Goal: Information Seeking & Learning: Learn about a topic

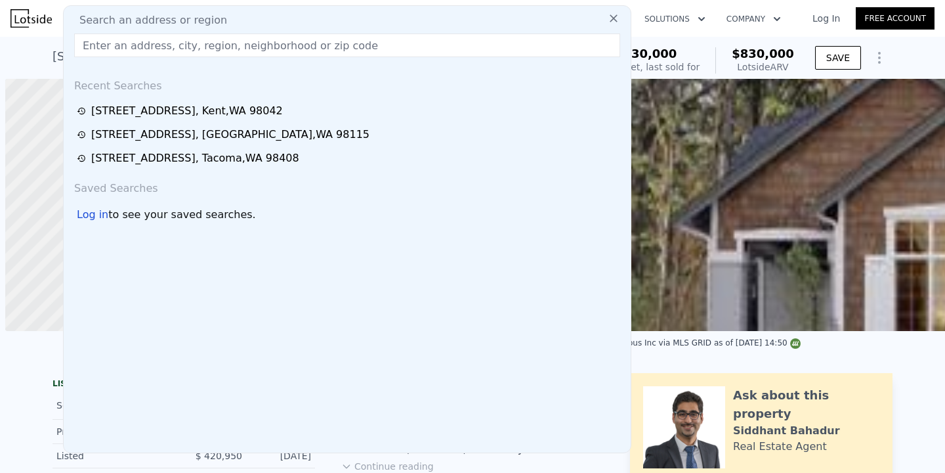
scroll to position [0, 630]
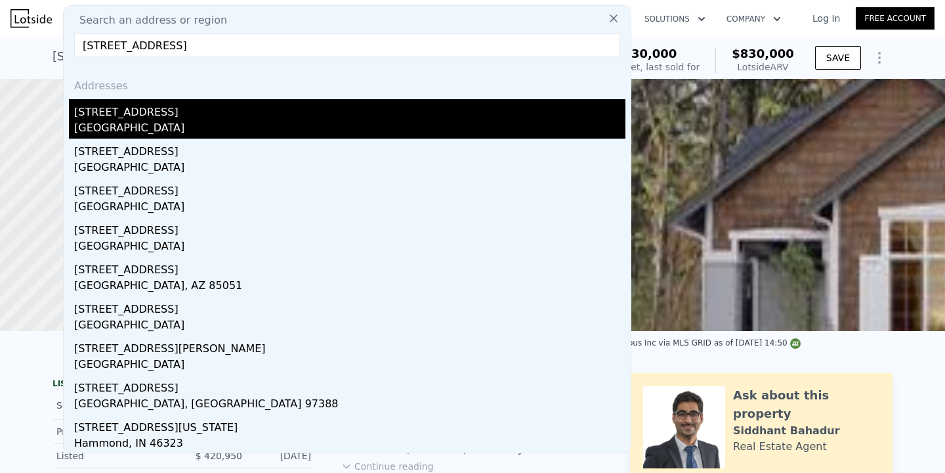
type input "[STREET_ADDRESS]"
click at [150, 114] on div "[STREET_ADDRESS]" at bounding box center [349, 109] width 551 height 21
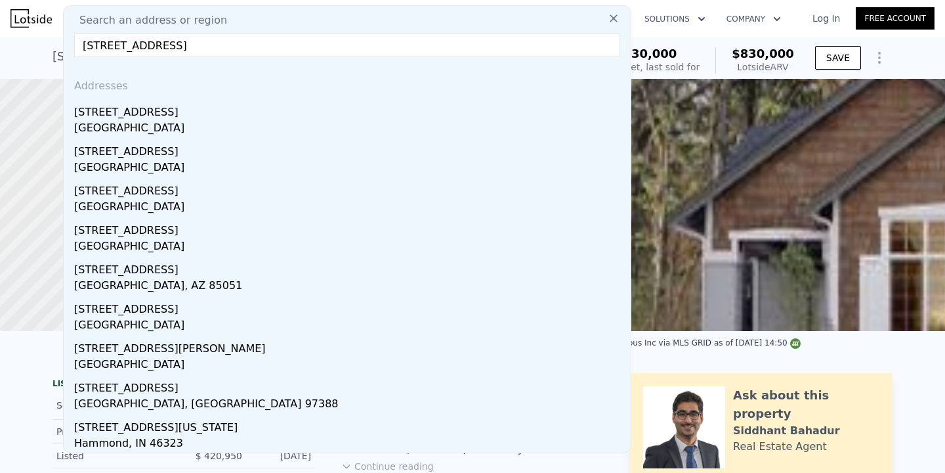
type input "2"
type input "6"
type input "1.5"
type input "3.5"
type input "1690"
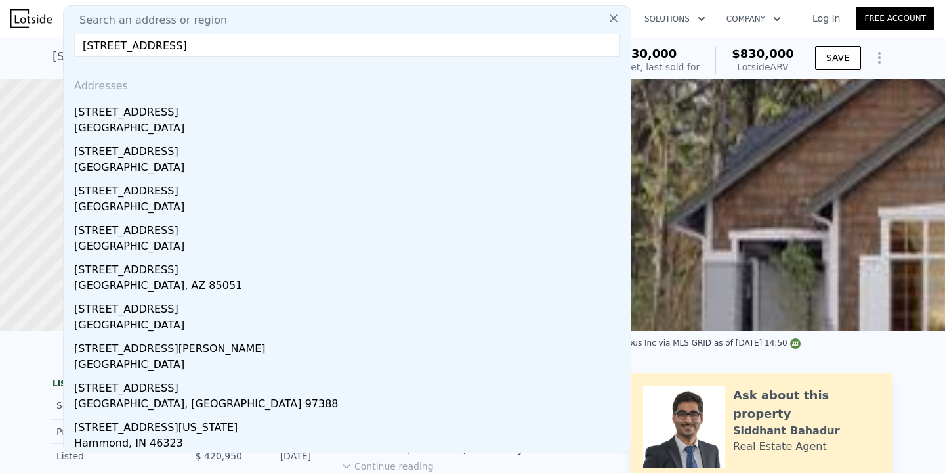
type input "2750"
type input "3975"
type input "8080"
type input "$ 1,472,000"
type input "8"
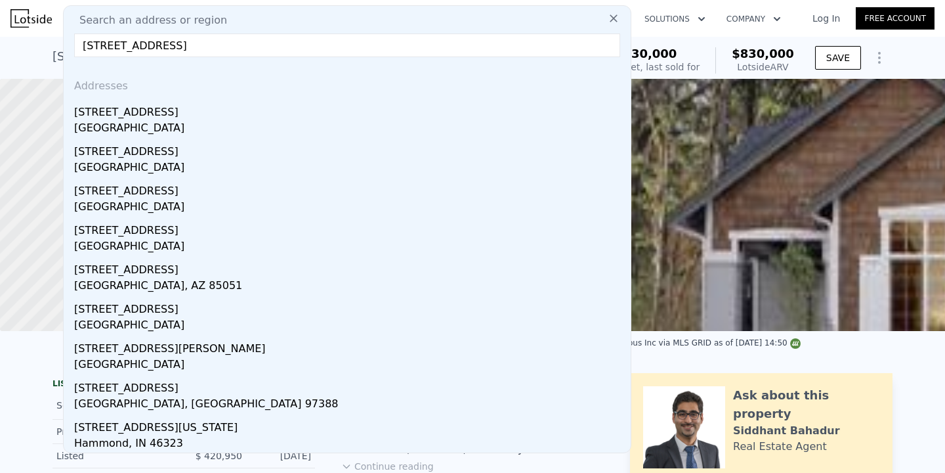
type input "$ 938,681"
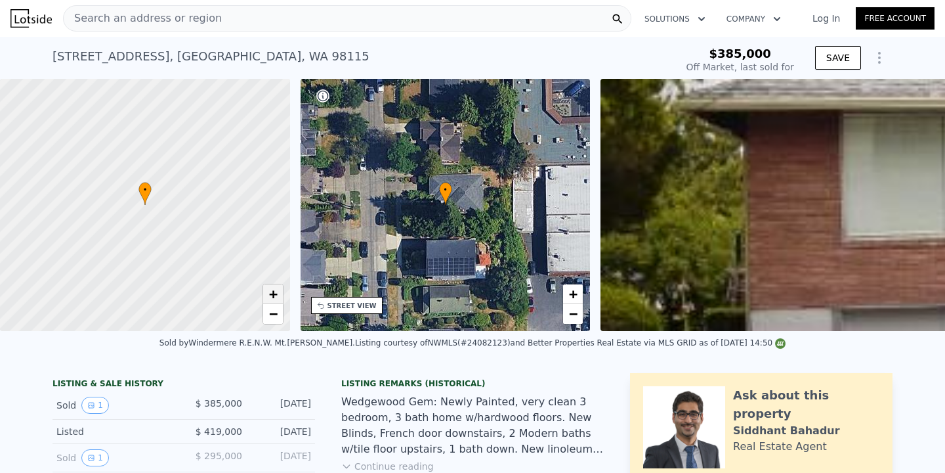
click at [274, 298] on span "+" at bounding box center [272, 293] width 9 height 16
click at [275, 294] on span "+" at bounding box center [272, 293] width 9 height 16
click at [272, 293] on span "+" at bounding box center [272, 293] width 9 height 16
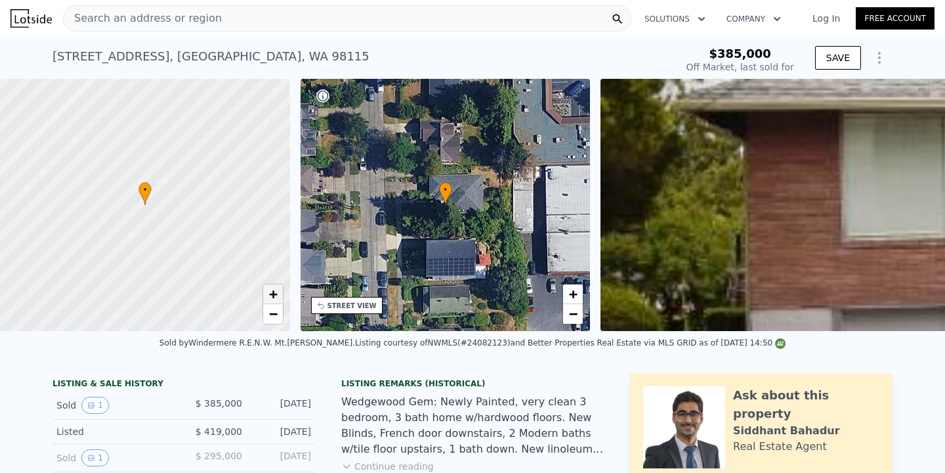
click at [274, 296] on span "+" at bounding box center [272, 293] width 9 height 16
click at [277, 316] on span "−" at bounding box center [272, 313] width 9 height 16
click at [272, 309] on span "−" at bounding box center [272, 313] width 9 height 16
click at [274, 289] on span "+" at bounding box center [272, 293] width 9 height 16
click at [303, 18] on div "Search an address or region" at bounding box center [347, 18] width 568 height 26
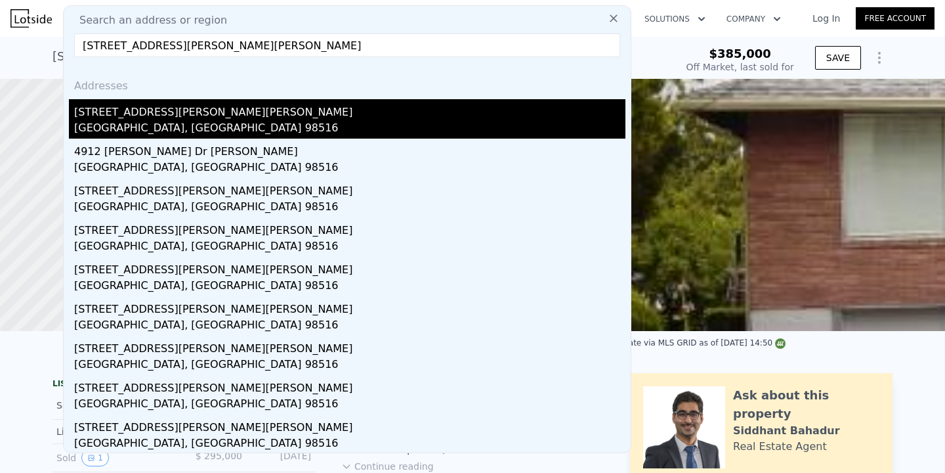
type input "[STREET_ADDRESS][PERSON_NAME][PERSON_NAME]"
click at [262, 112] on div "[STREET_ADDRESS][PERSON_NAME][PERSON_NAME]" at bounding box center [349, 109] width 551 height 21
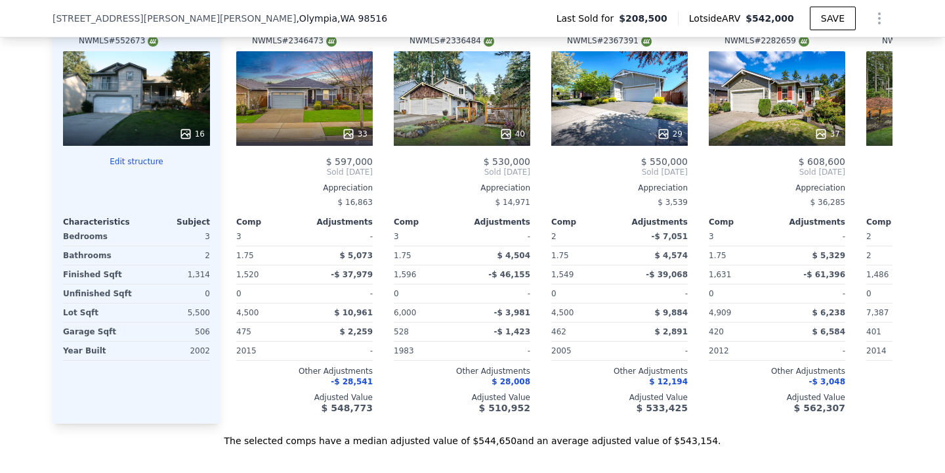
scroll to position [1342, 0]
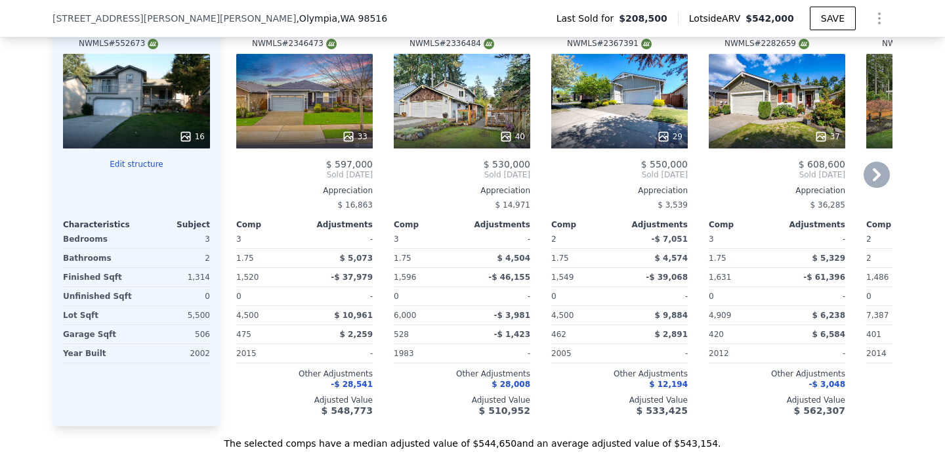
click at [871, 171] on icon at bounding box center [877, 174] width 26 height 26
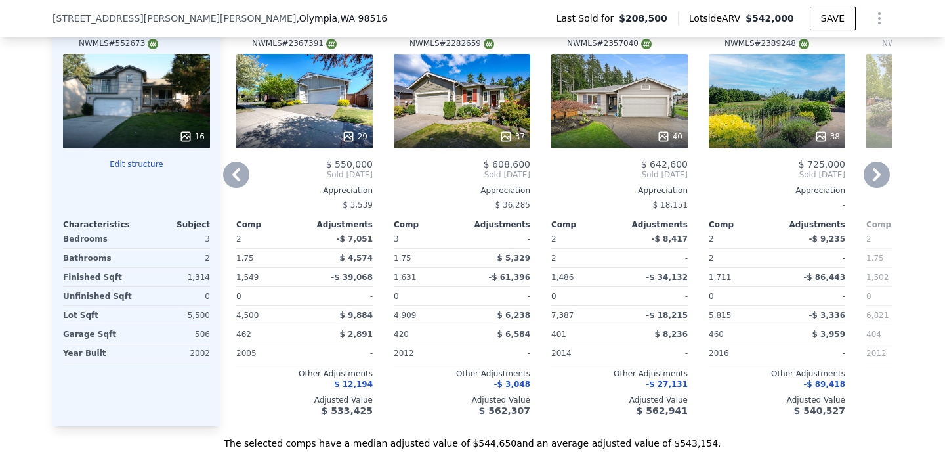
click at [871, 171] on icon at bounding box center [877, 174] width 26 height 26
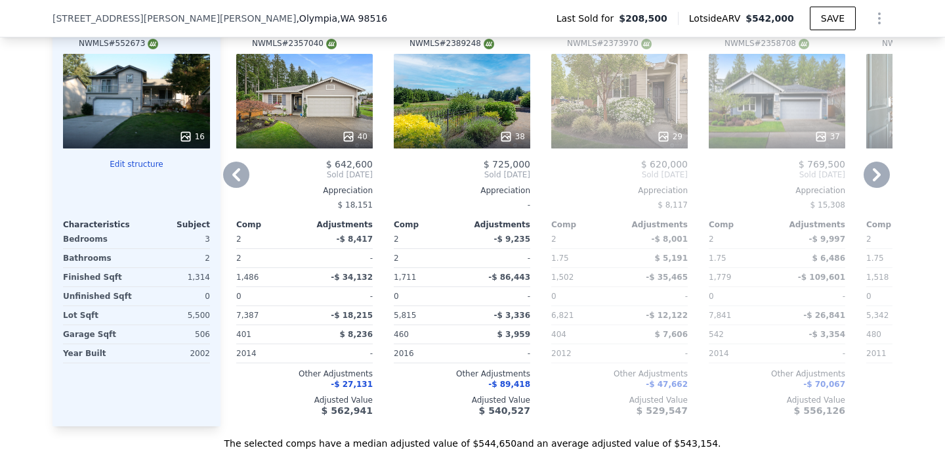
click at [871, 171] on icon at bounding box center [877, 174] width 26 height 26
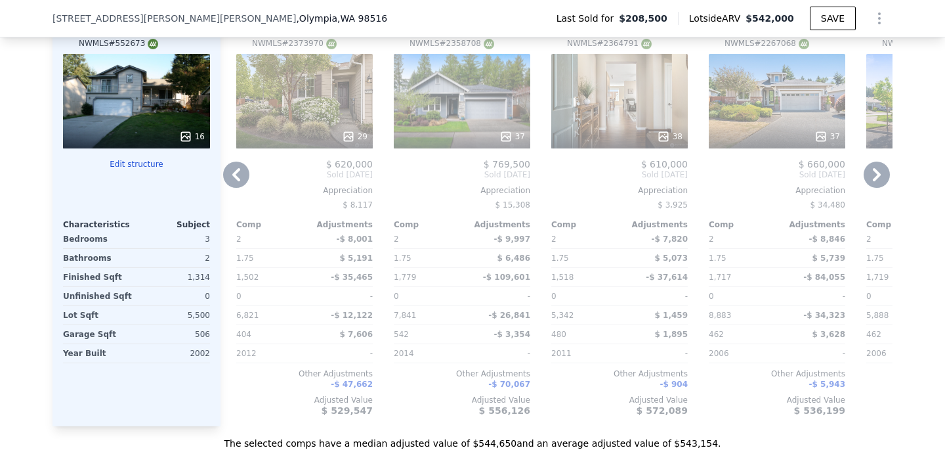
click at [871, 171] on icon at bounding box center [877, 174] width 26 height 26
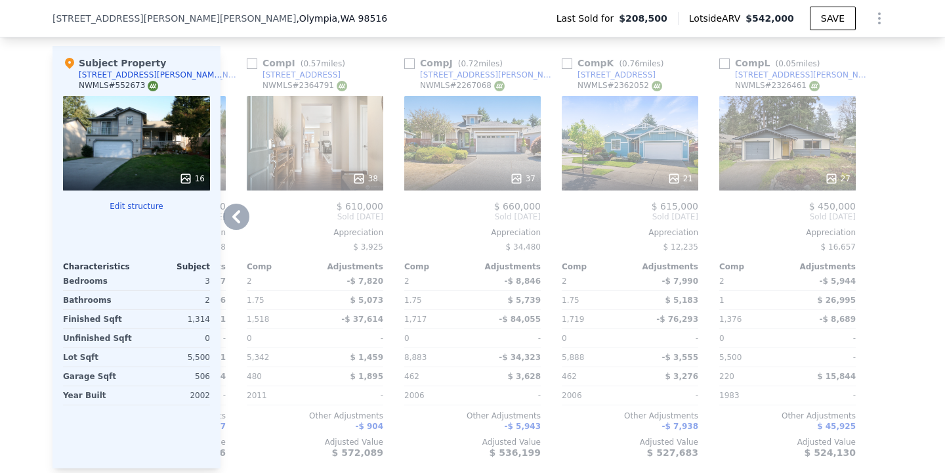
scroll to position [1292, 0]
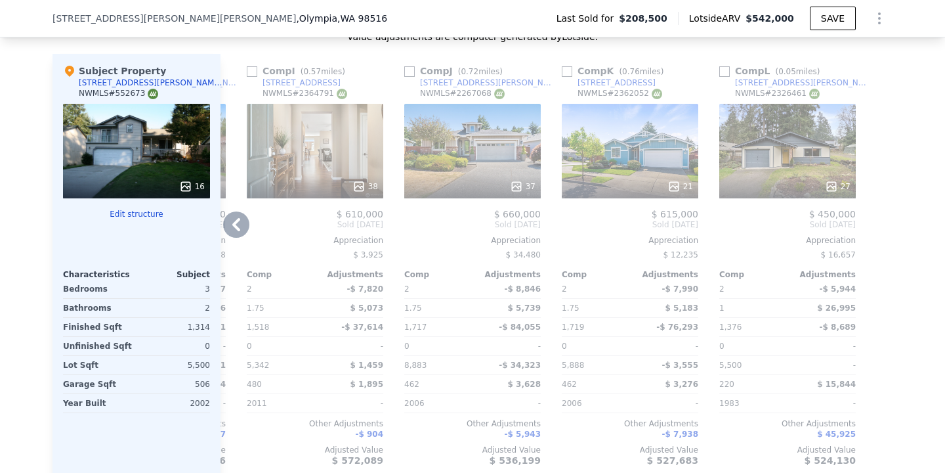
click at [243, 232] on icon at bounding box center [236, 224] width 26 height 26
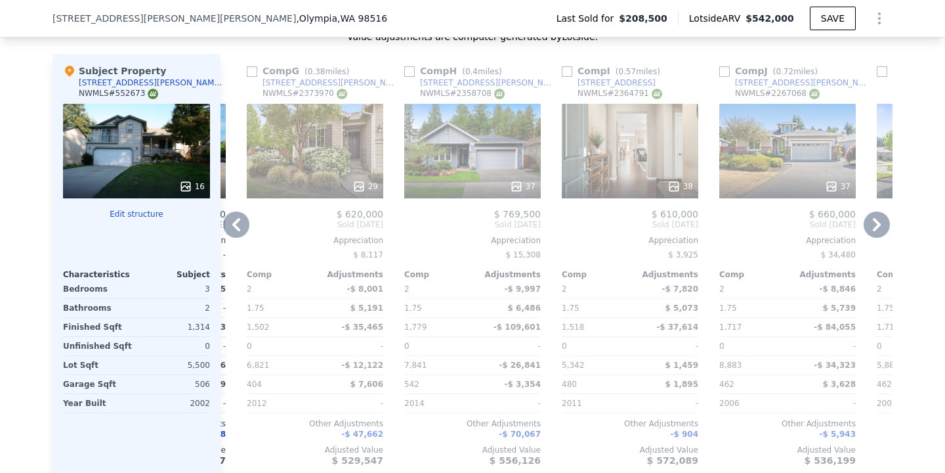
click at [238, 221] on icon at bounding box center [236, 224] width 8 height 13
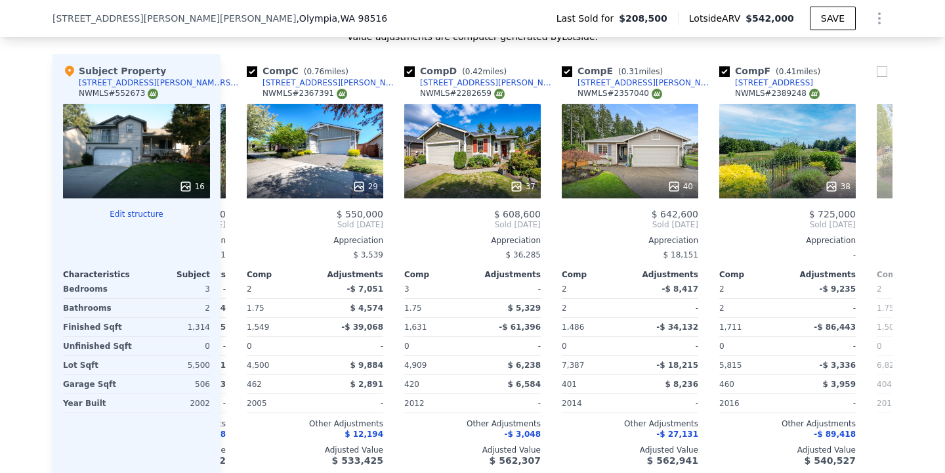
click at [238, 221] on div "Comp A ( 0.51 miles) [STREET_ADDRESS] # 2346473 33 $ 597,000 Sold [DATE] Apprec…" at bounding box center [557, 265] width 672 height 422
click at [238, 221] on icon at bounding box center [236, 224] width 8 height 13
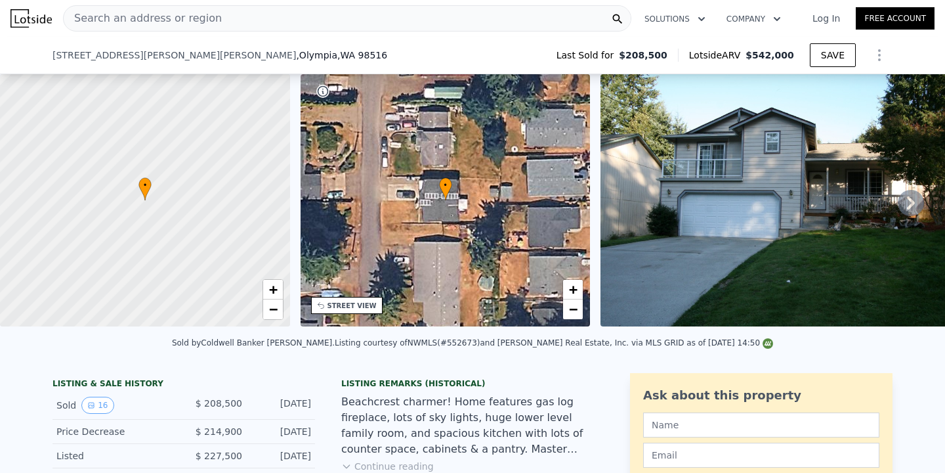
scroll to position [166, 0]
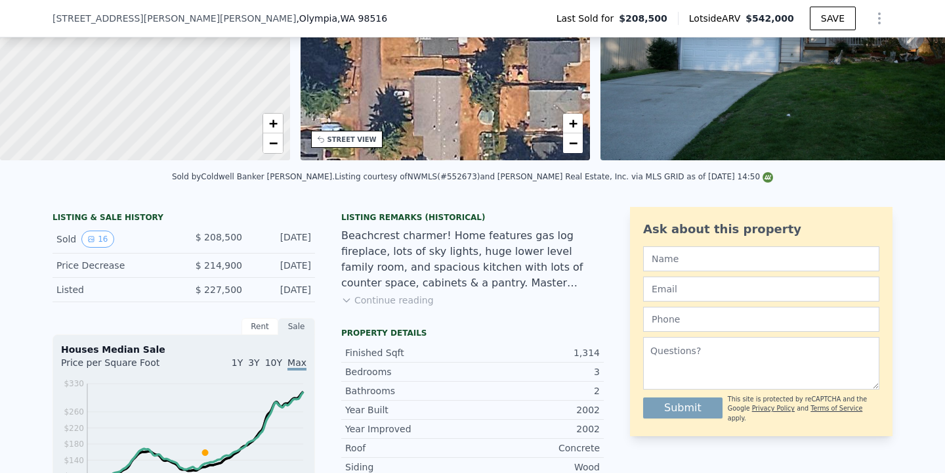
click at [404, 295] on button "Continue reading" at bounding box center [387, 299] width 93 height 13
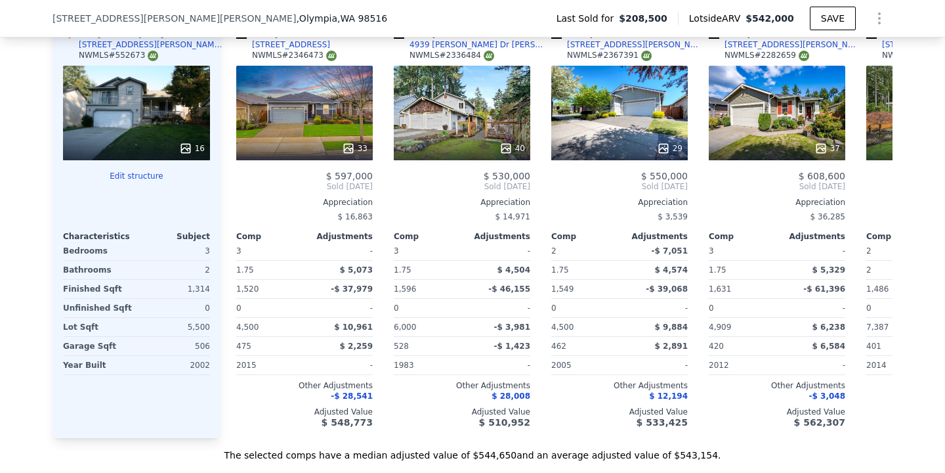
scroll to position [1406, 0]
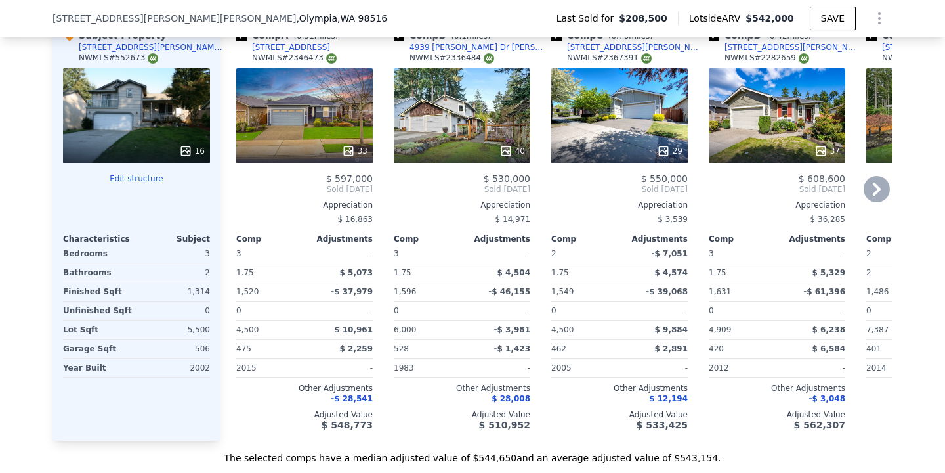
click at [877, 176] on icon at bounding box center [877, 189] width 26 height 26
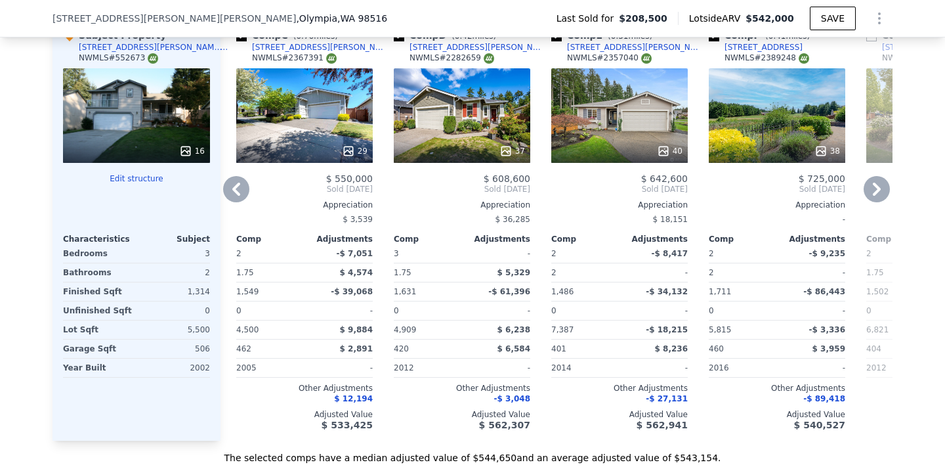
click at [877, 176] on icon at bounding box center [877, 189] width 26 height 26
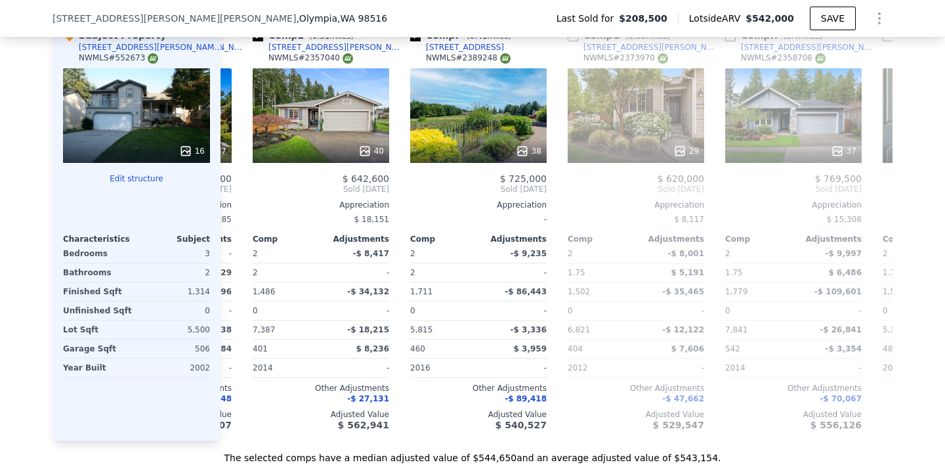
scroll to position [0, 630]
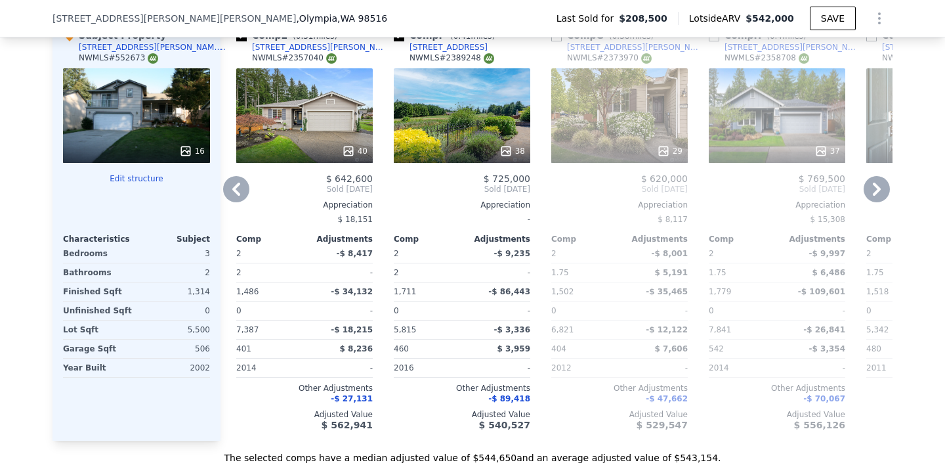
click at [244, 200] on div "Appreciation" at bounding box center [304, 205] width 137 height 11
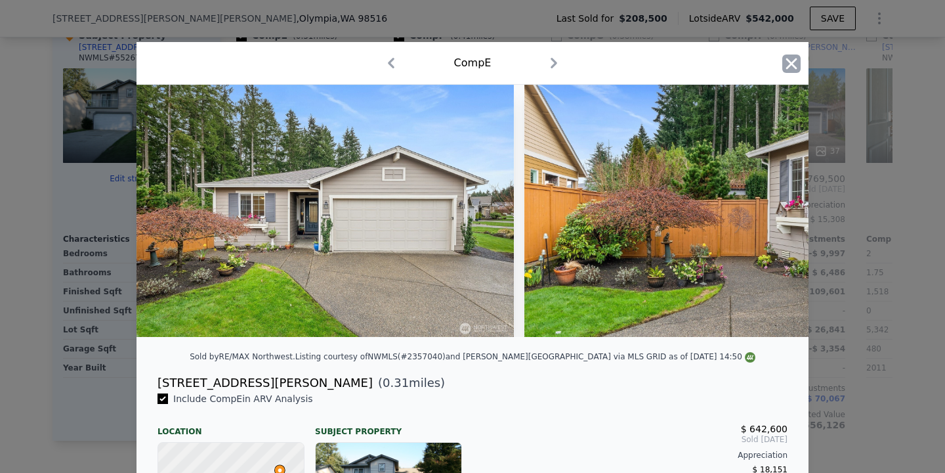
click at [788, 68] on icon "button" at bounding box center [791, 63] width 11 height 11
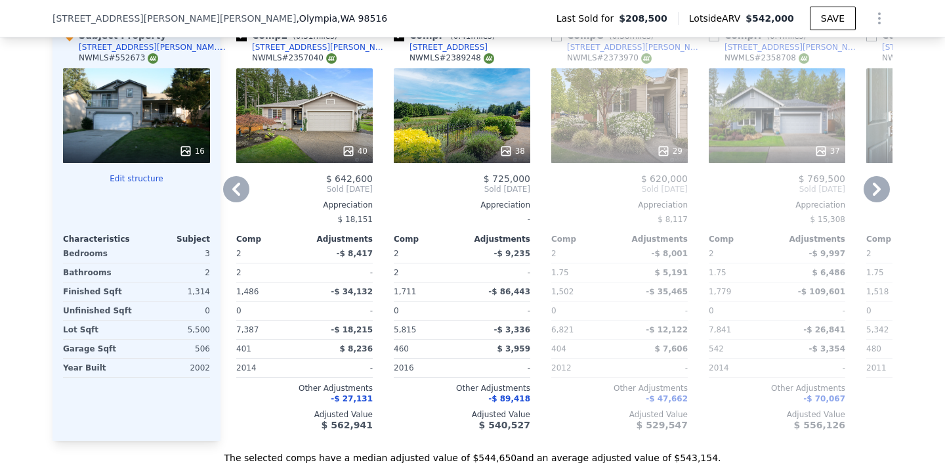
click at [238, 182] on icon at bounding box center [236, 188] width 8 height 13
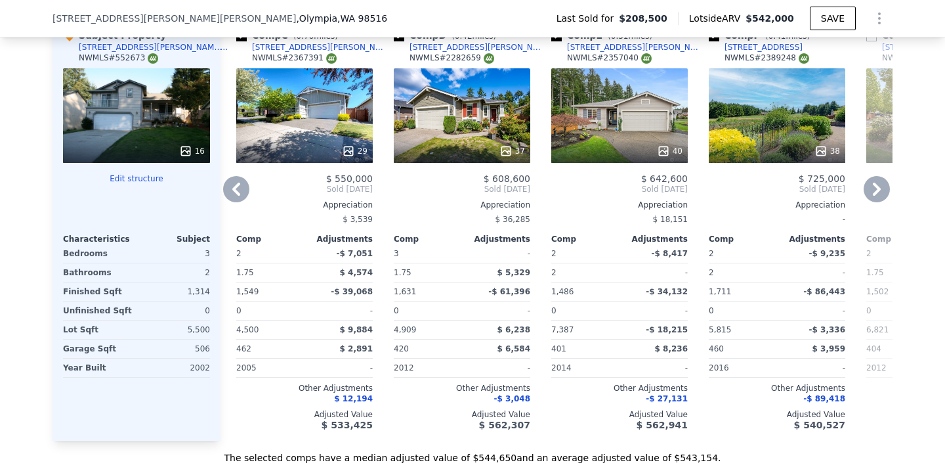
click at [238, 182] on icon at bounding box center [236, 188] width 8 height 13
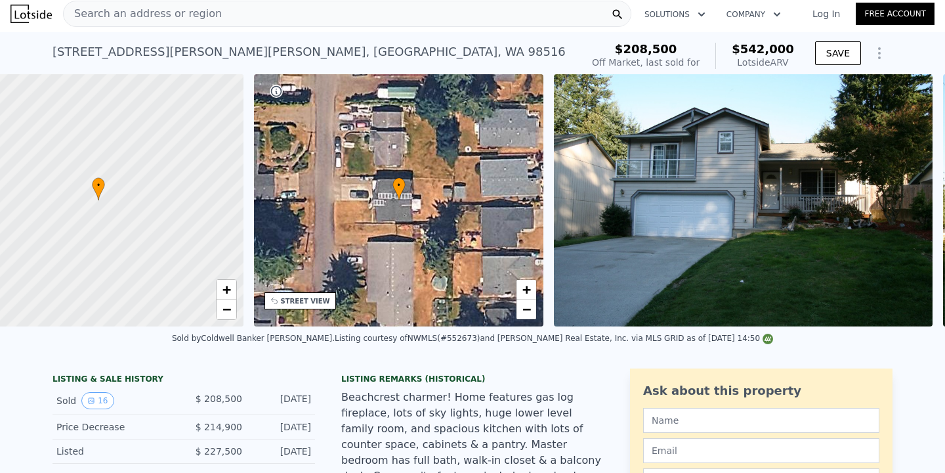
scroll to position [0, 5]
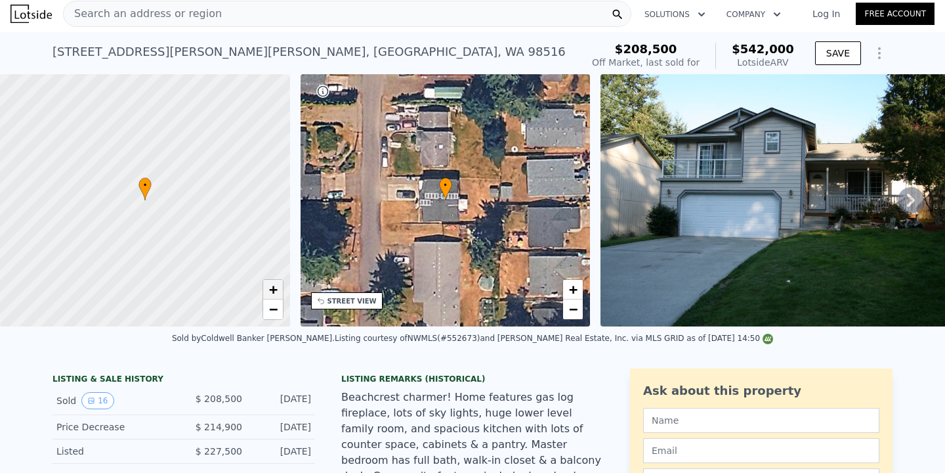
click at [278, 291] on link "+" at bounding box center [273, 290] width 20 height 20
click at [271, 291] on span "+" at bounding box center [272, 289] width 9 height 16
click at [273, 305] on span "−" at bounding box center [272, 309] width 9 height 16
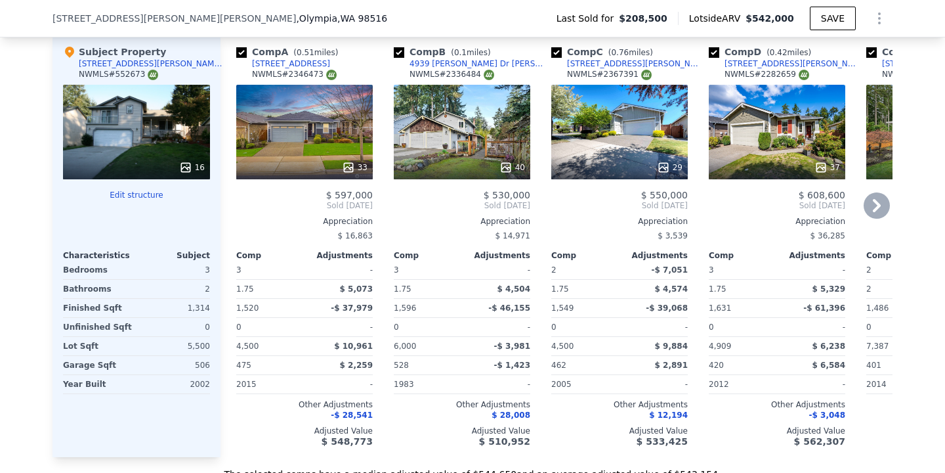
scroll to position [1383, 0]
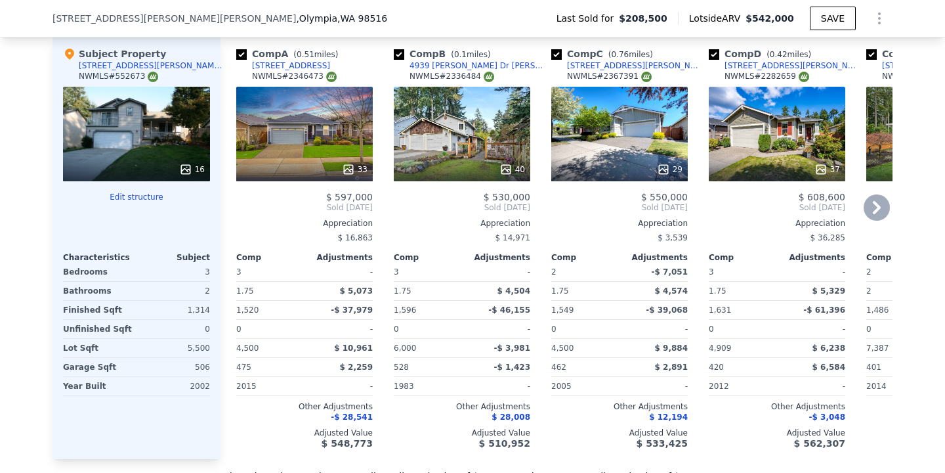
click at [881, 194] on icon at bounding box center [877, 207] width 26 height 26
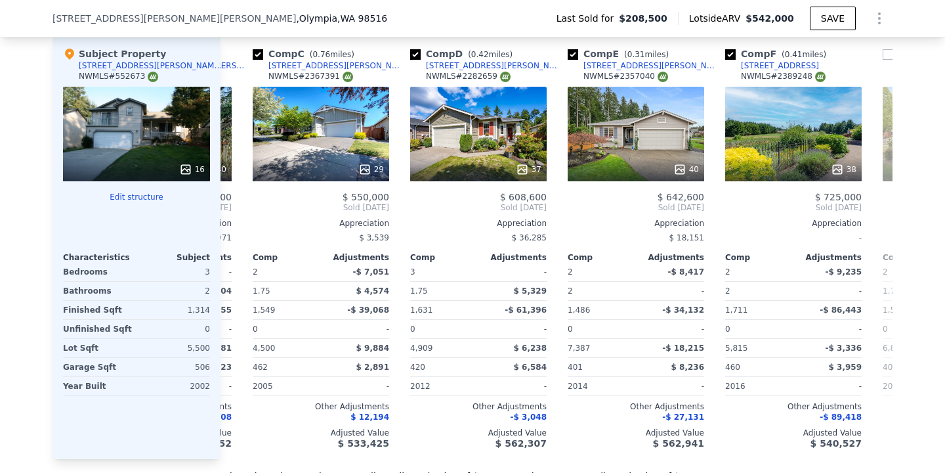
scroll to position [0, 315]
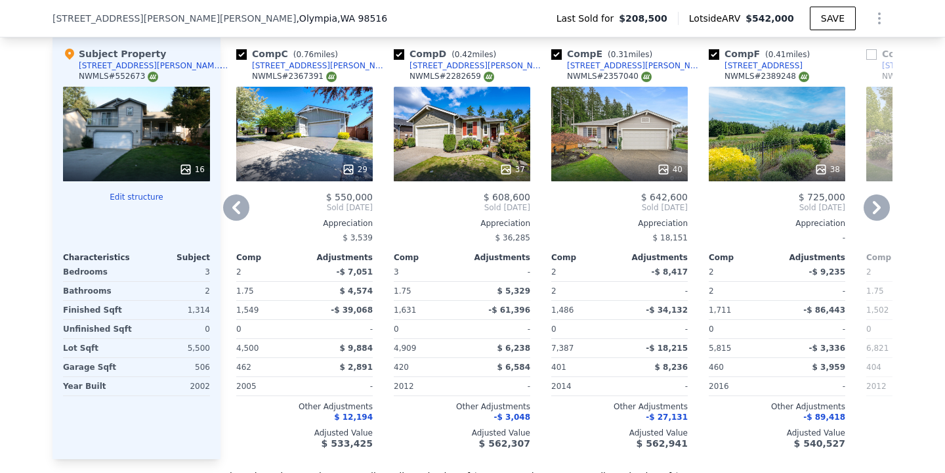
click at [880, 194] on icon at bounding box center [877, 207] width 26 height 26
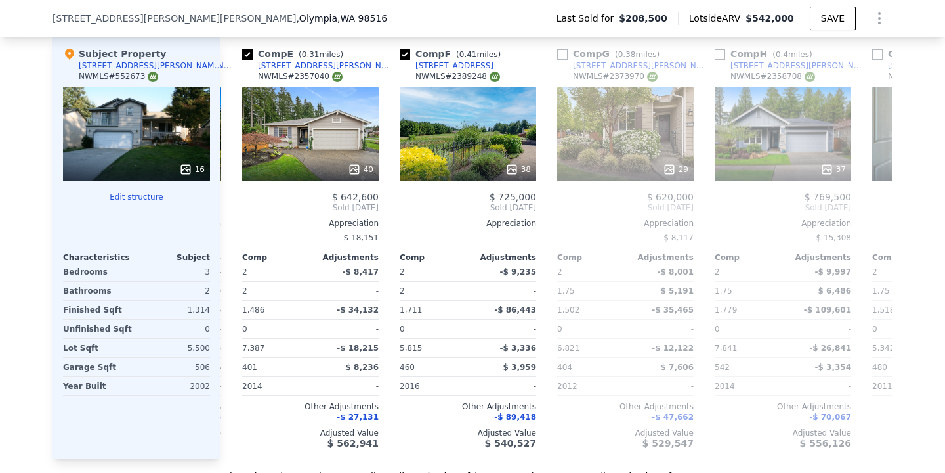
scroll to position [0, 630]
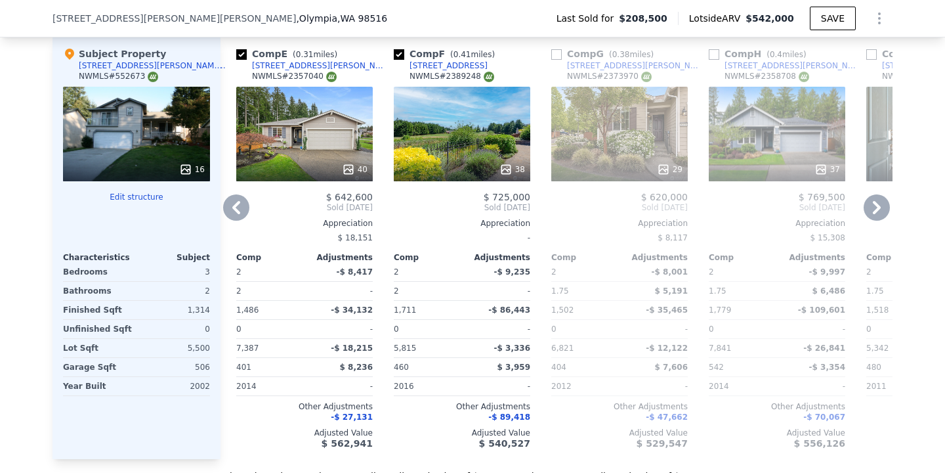
click at [236, 201] on icon at bounding box center [236, 207] width 8 height 13
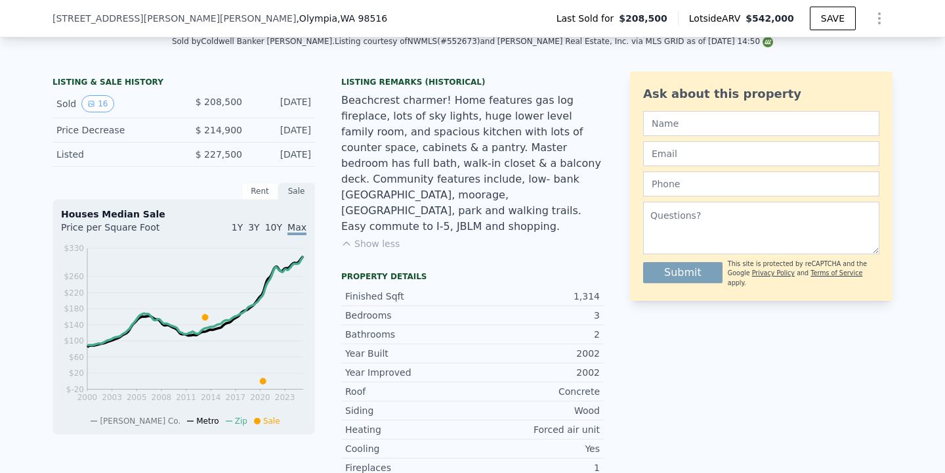
scroll to position [0, 0]
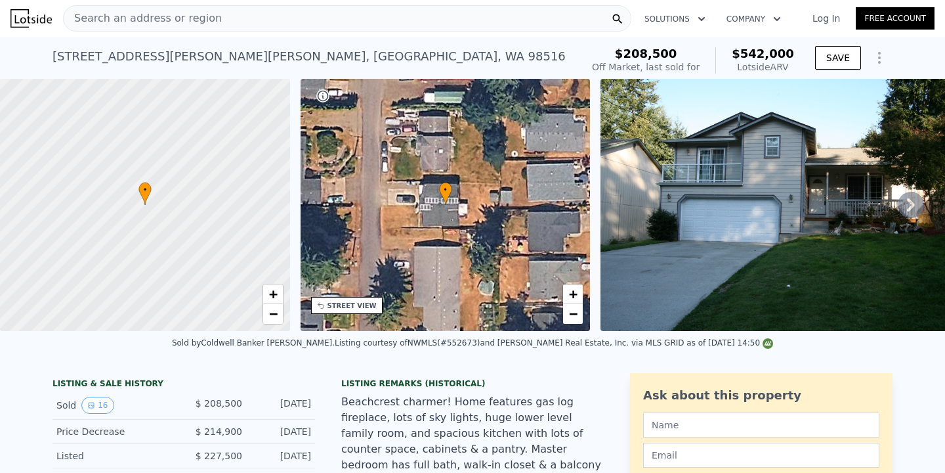
click at [242, 18] on div "Search an address or region" at bounding box center [347, 18] width 568 height 26
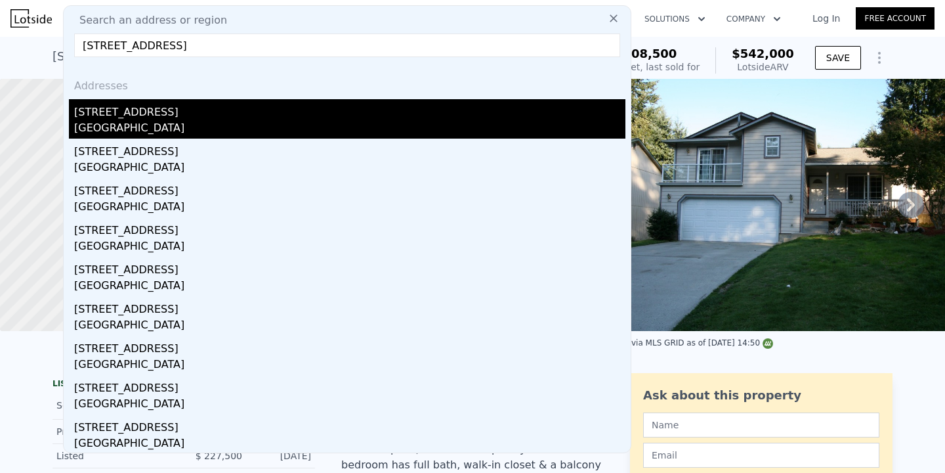
type input "[STREET_ADDRESS]"
click at [254, 115] on div "[STREET_ADDRESS]" at bounding box center [349, 109] width 551 height 21
